Goal: Task Accomplishment & Management: Manage account settings

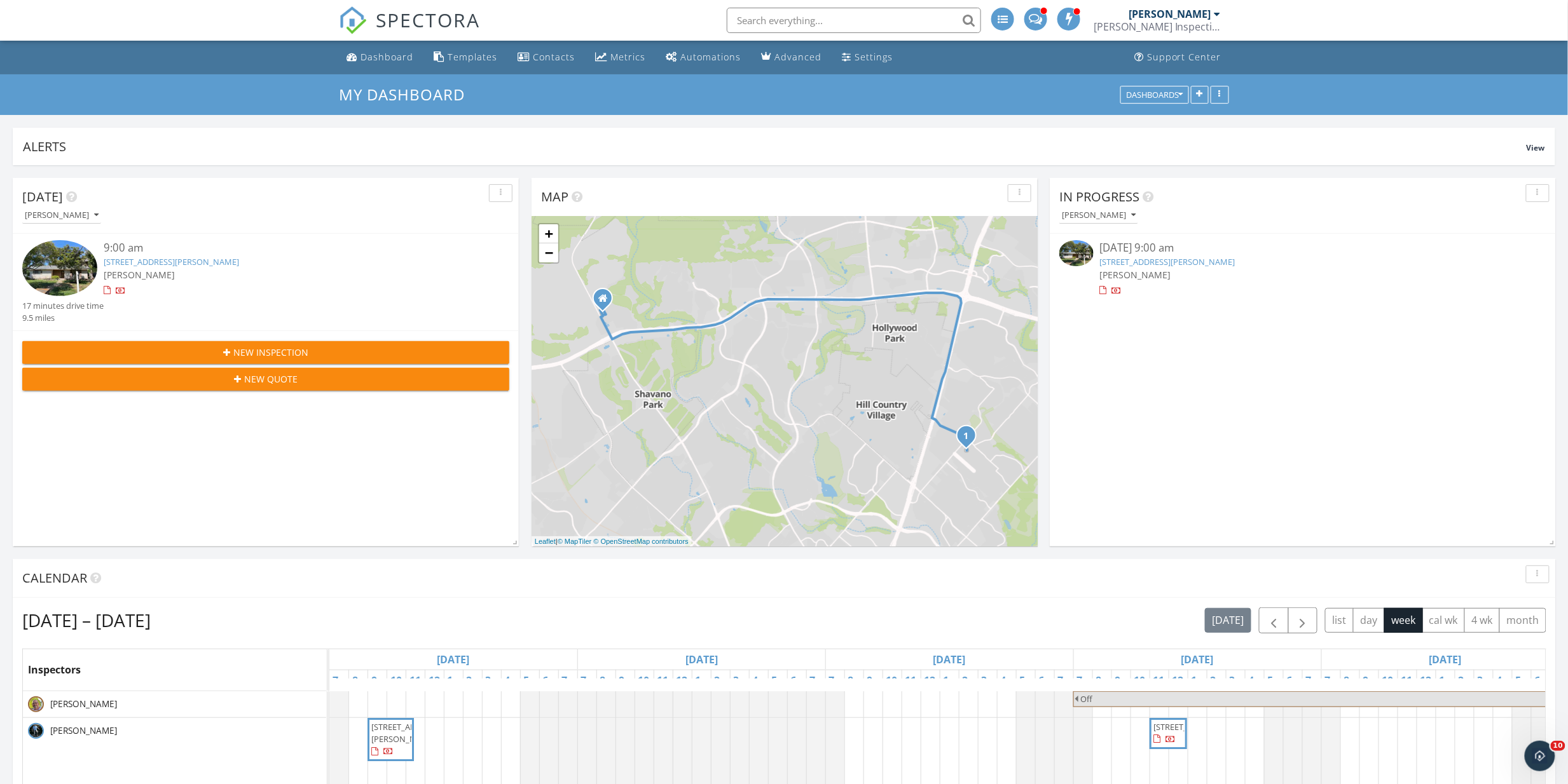
click at [1192, 262] on link "1703 Autumn Woods St, San Antonio, TX 78232" at bounding box center [1167, 261] width 135 height 11
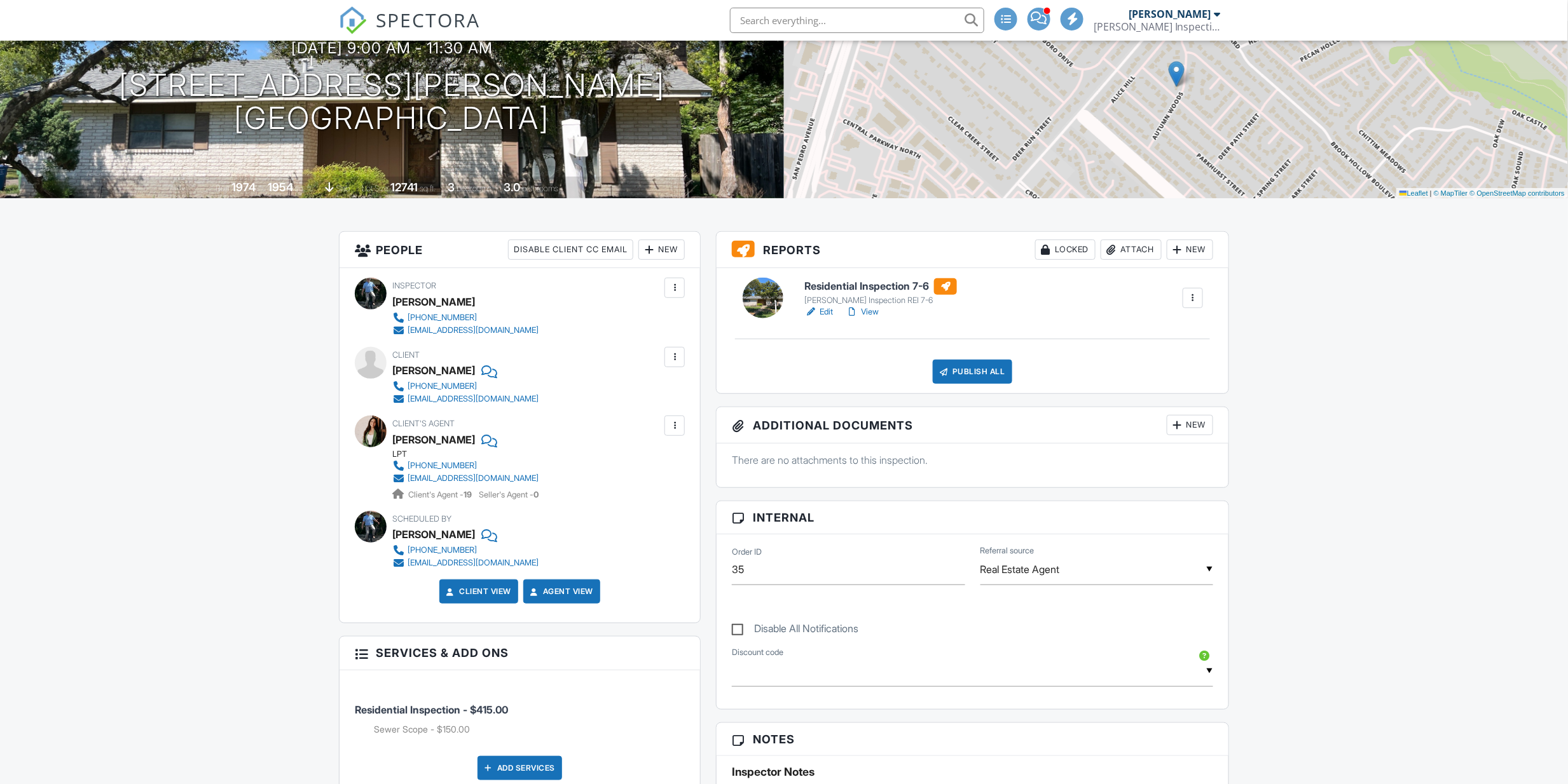
click at [829, 316] on link "Edit" at bounding box center [818, 312] width 28 height 13
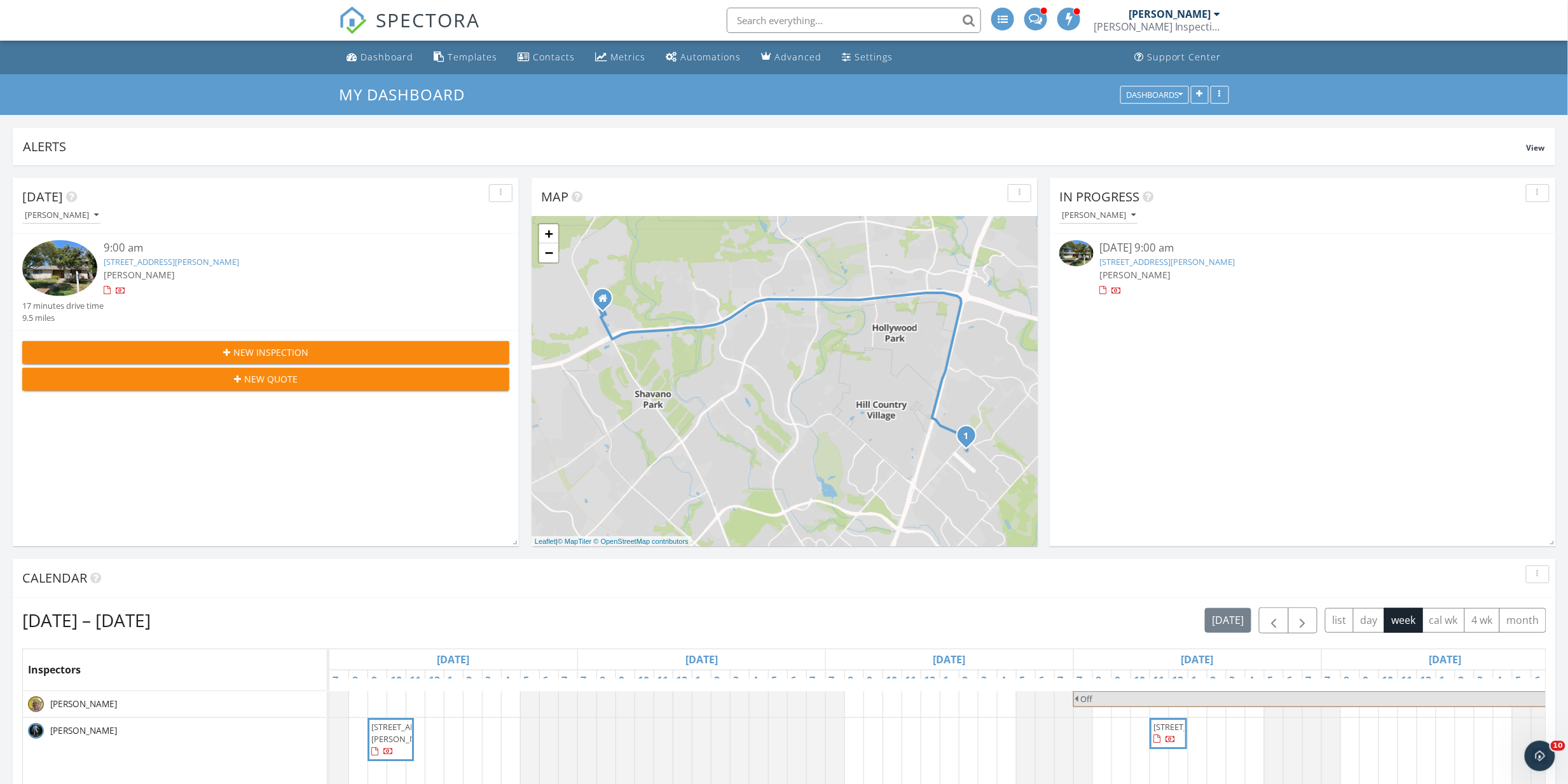
click at [1171, 259] on link "1703 Autumn Woods St, San Antonio, TX 78232" at bounding box center [1167, 261] width 135 height 11
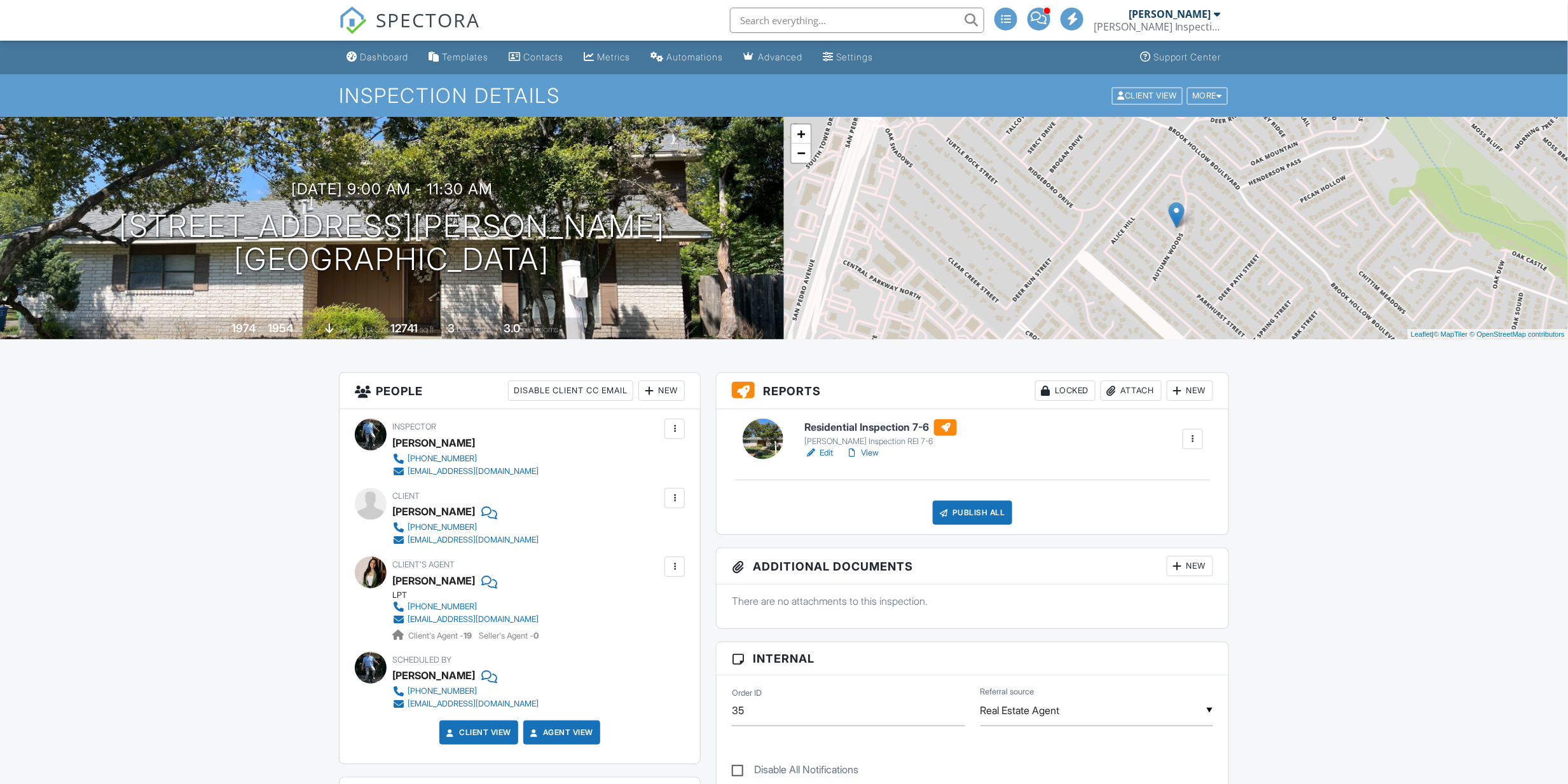
click at [1072, 394] on div "Locked" at bounding box center [1064, 390] width 61 height 20
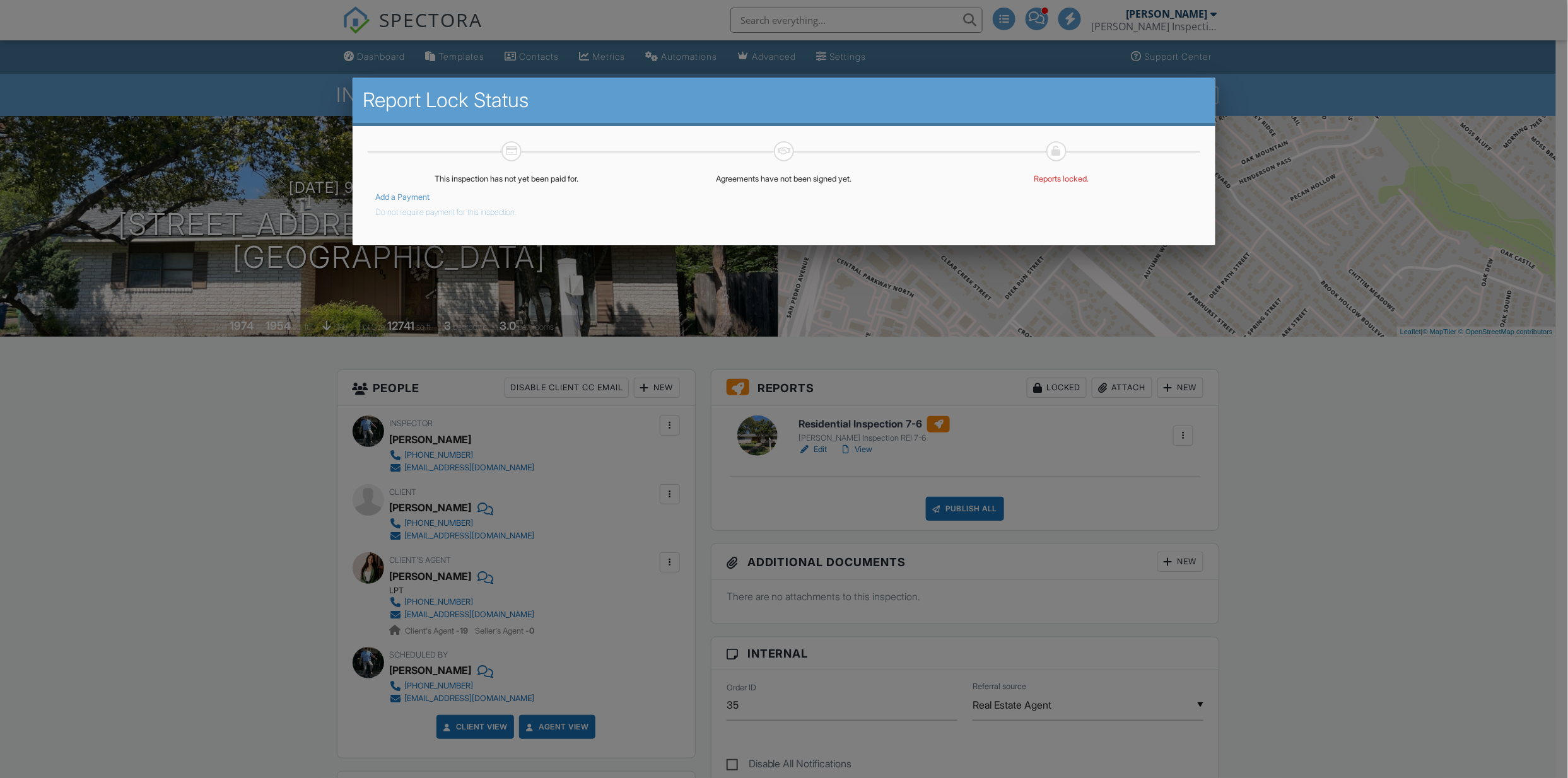
click at [431, 213] on button "Do not require payment for this inspection." at bounding box center [446, 210] width 141 height 15
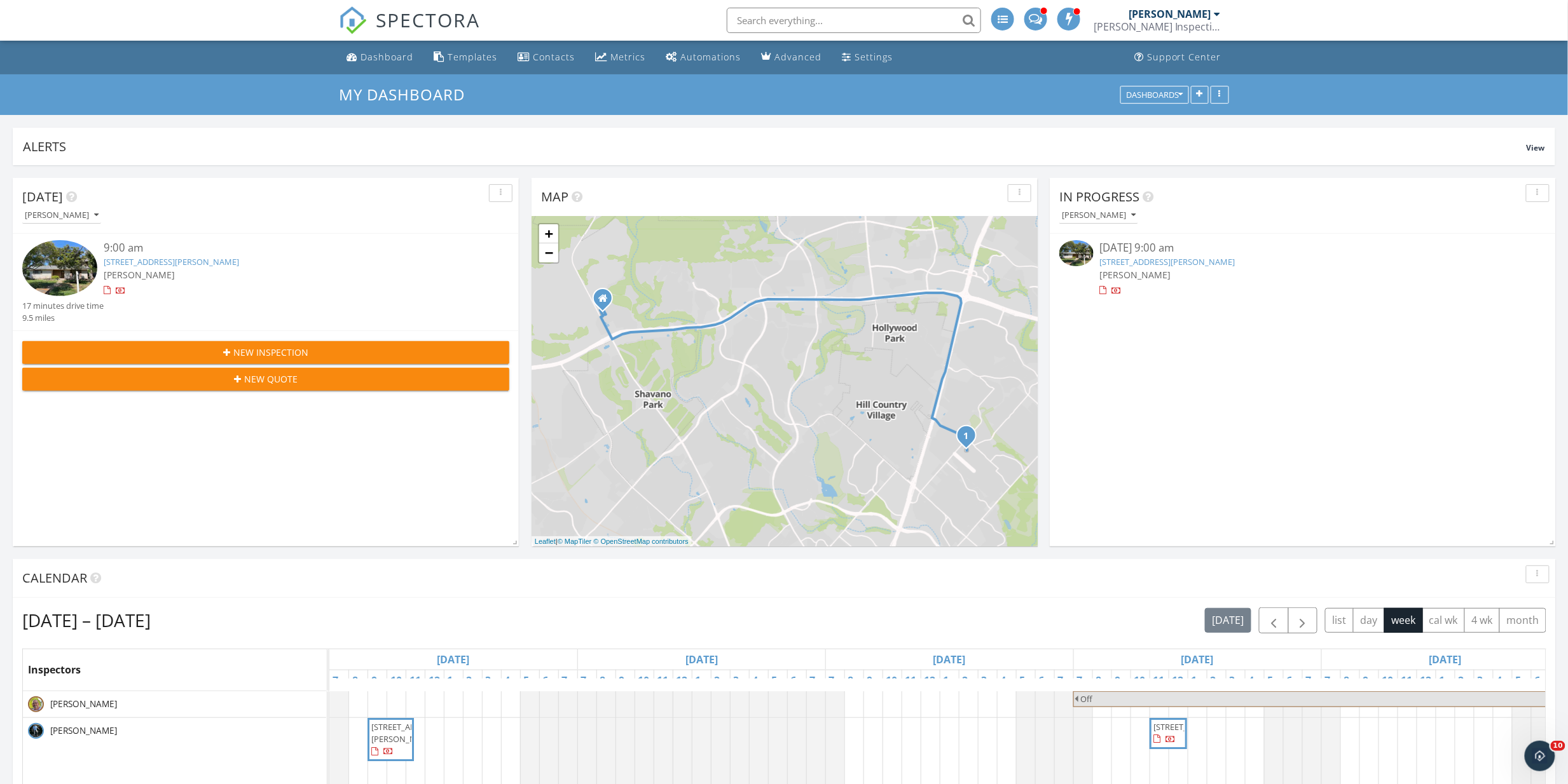
click at [1200, 261] on link "1703 Autumn Woods St, San Antonio, TX 78232" at bounding box center [1167, 261] width 135 height 11
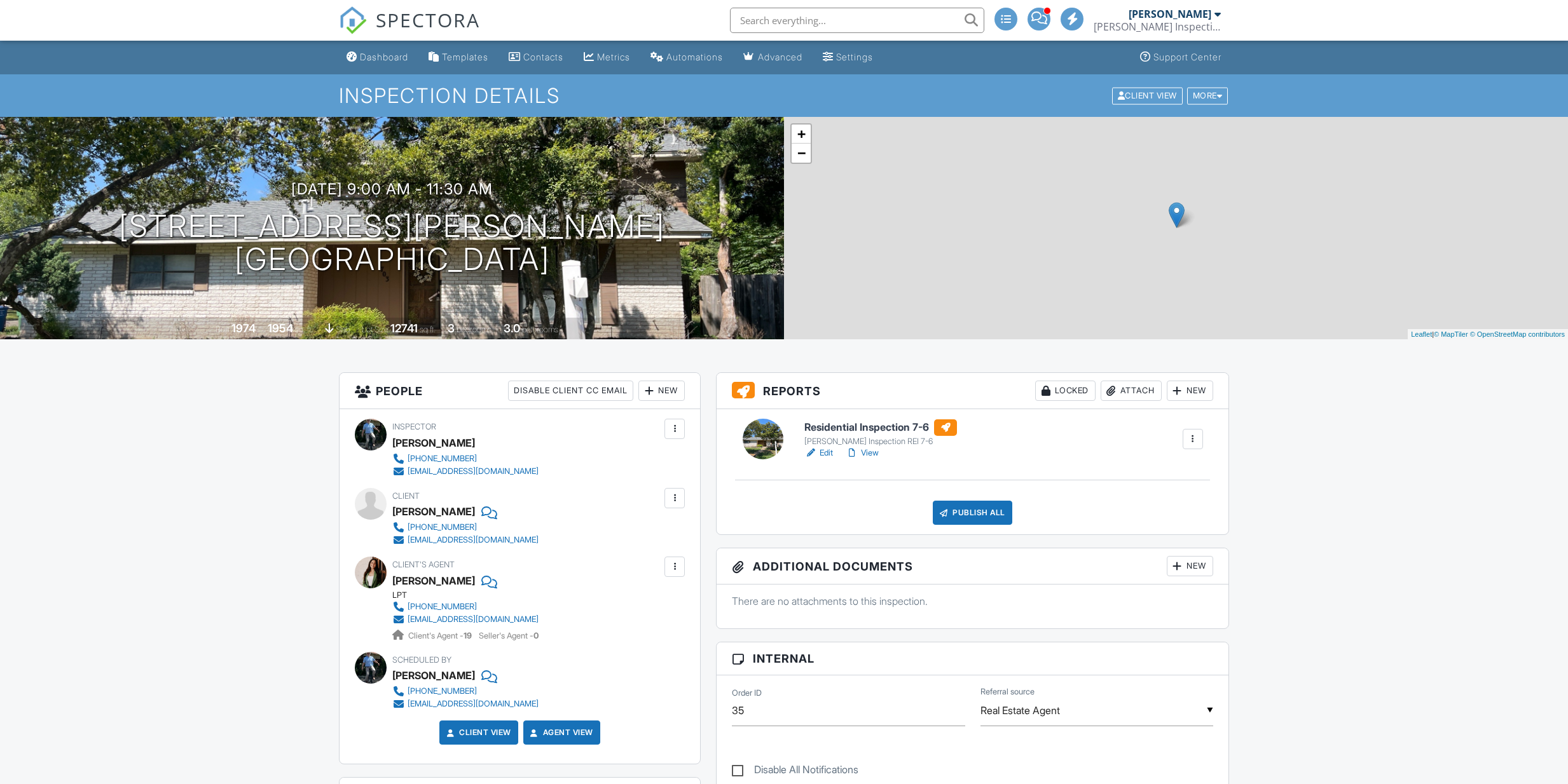
click at [987, 519] on div "Publish All" at bounding box center [972, 513] width 79 height 24
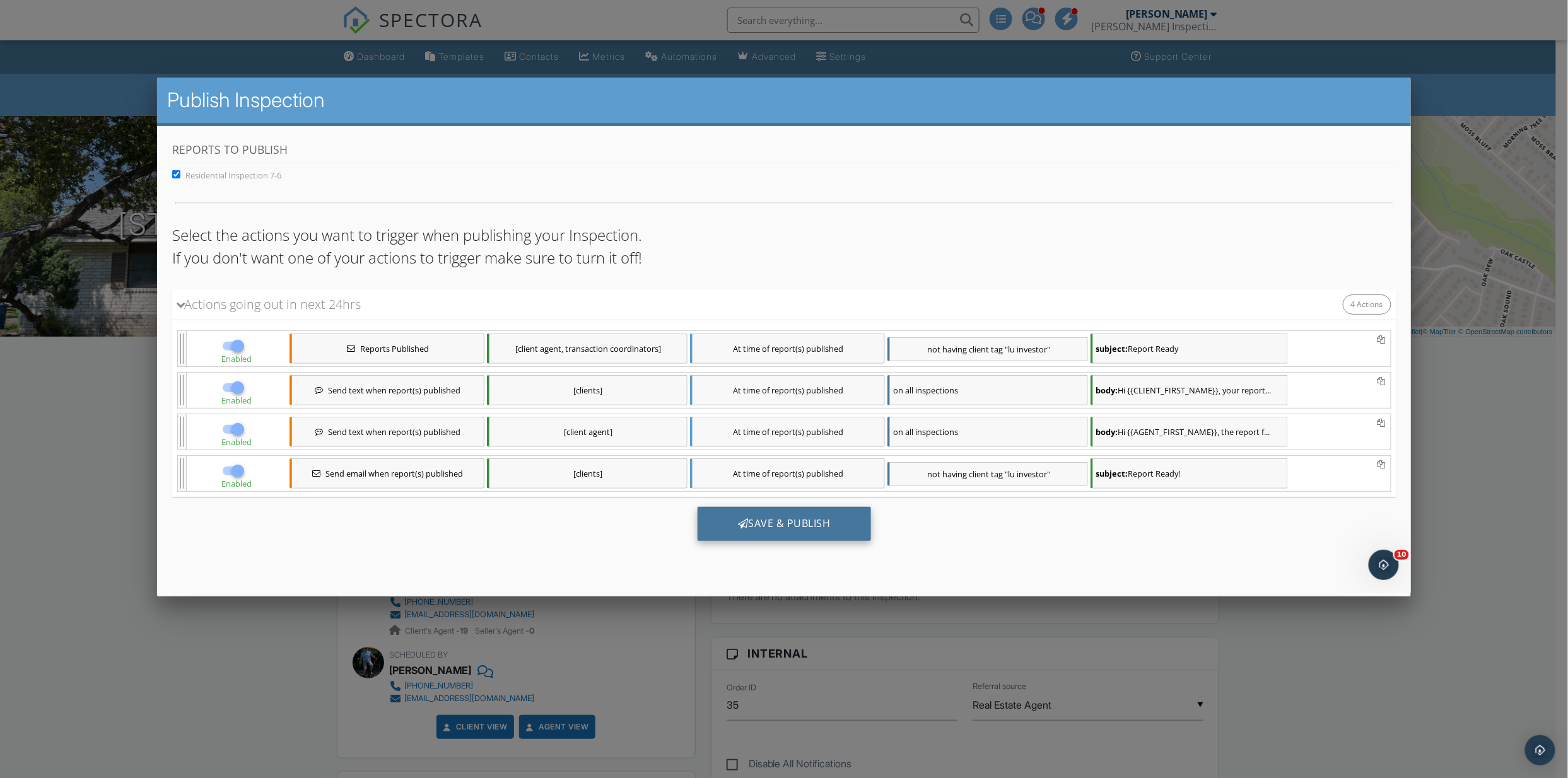
click at [776, 522] on div "Save & Publish" at bounding box center [784, 523] width 174 height 34
